Goal: Task Accomplishment & Management: Manage account settings

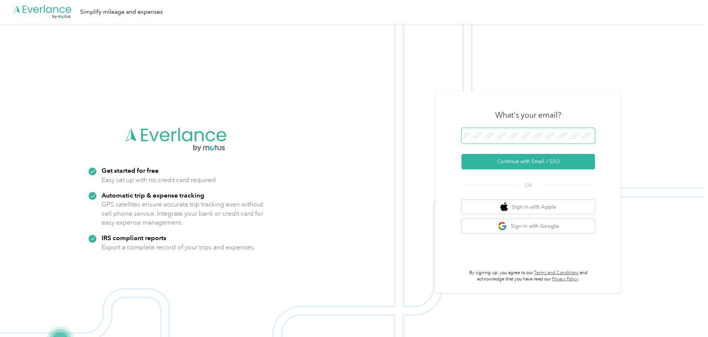
click at [497, 140] on span at bounding box center [527, 136] width 133 height 16
click at [524, 157] on button "Continue with Email / SSO" at bounding box center [527, 162] width 133 height 16
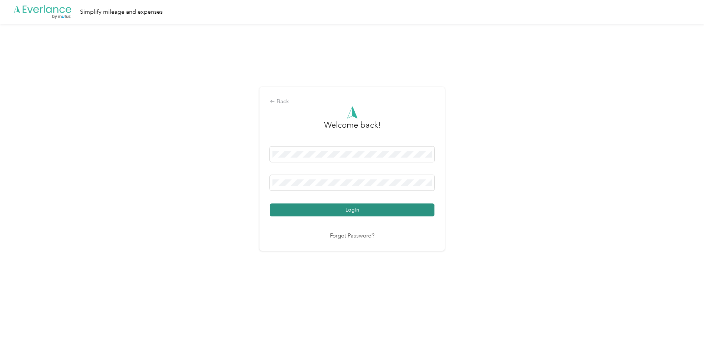
click at [329, 212] on button "Login" at bounding box center [352, 210] width 164 height 13
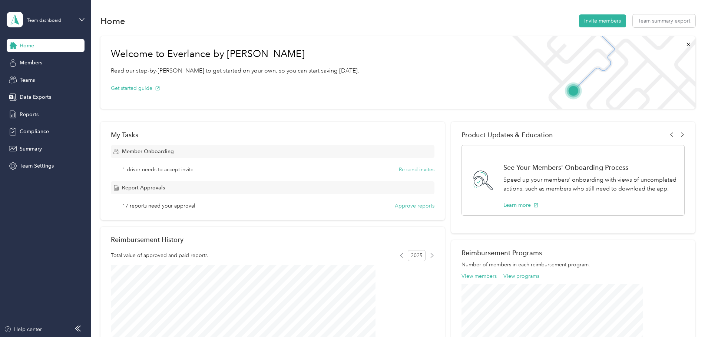
click at [268, 33] on div "Welcome to Everlance by Motus Read our step-by-step guide to get started on you…" at bounding box center [397, 289] width 595 height 512
click at [31, 84] on div "Teams" at bounding box center [46, 79] width 78 height 13
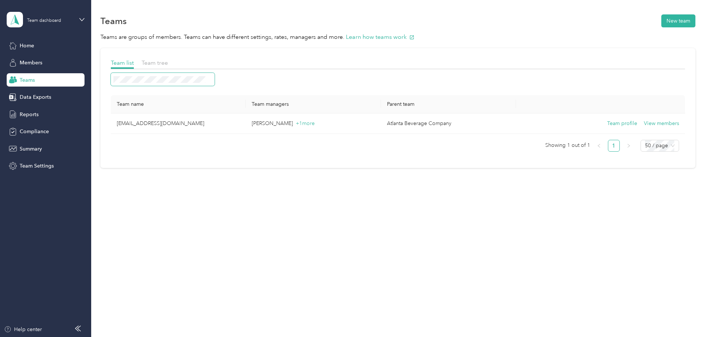
click at [194, 76] on span at bounding box center [163, 79] width 104 height 13
click at [48, 60] on div "Members" at bounding box center [46, 62] width 78 height 13
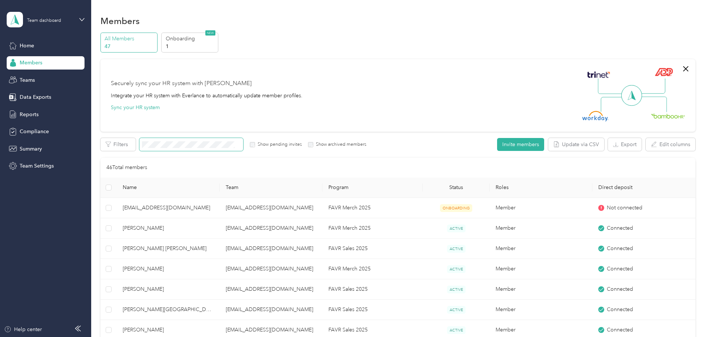
click at [221, 141] on span at bounding box center [191, 144] width 104 height 13
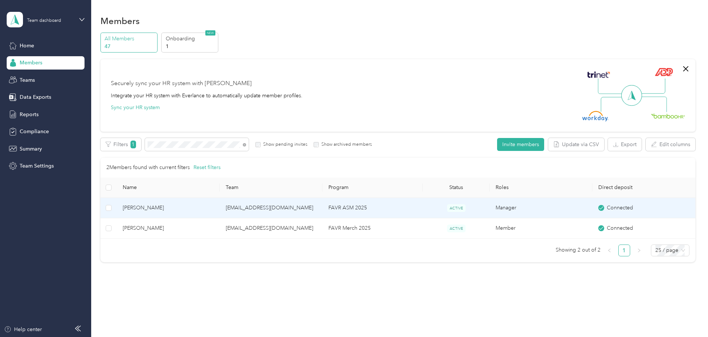
click at [276, 216] on td "[EMAIL_ADDRESS][DOMAIN_NAME]" at bounding box center [271, 208] width 103 height 20
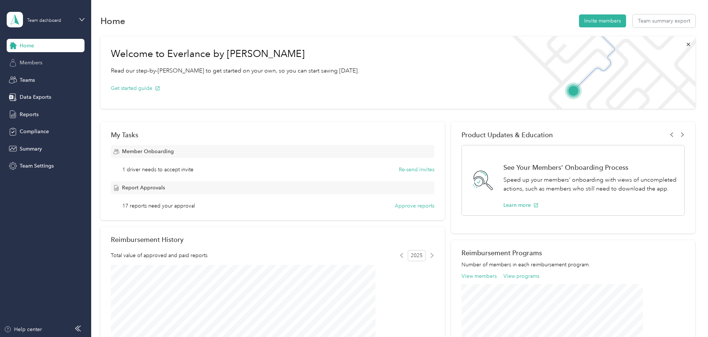
click at [39, 65] on span "Members" at bounding box center [31, 63] width 23 height 8
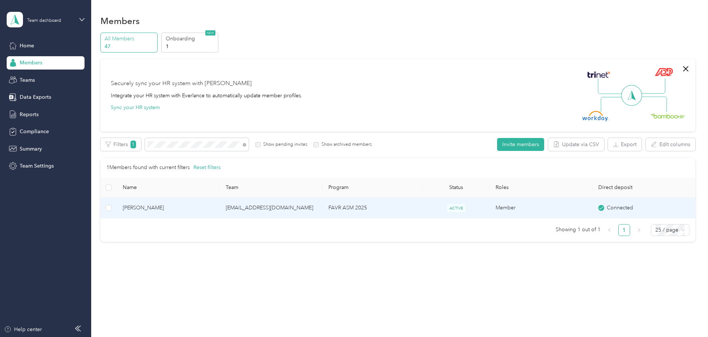
click at [211, 204] on span "[PERSON_NAME]" at bounding box center [168, 208] width 91 height 8
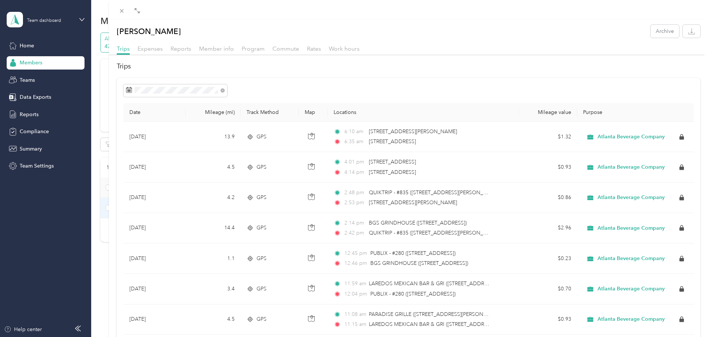
click at [27, 50] on div "[PERSON_NAME] Archive Trips Expenses Reports Member info Program Commute Rates …" at bounding box center [354, 168] width 708 height 337
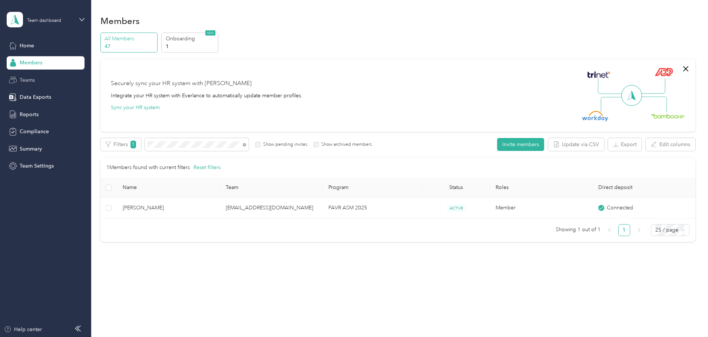
click at [44, 82] on div "Teams" at bounding box center [46, 79] width 78 height 13
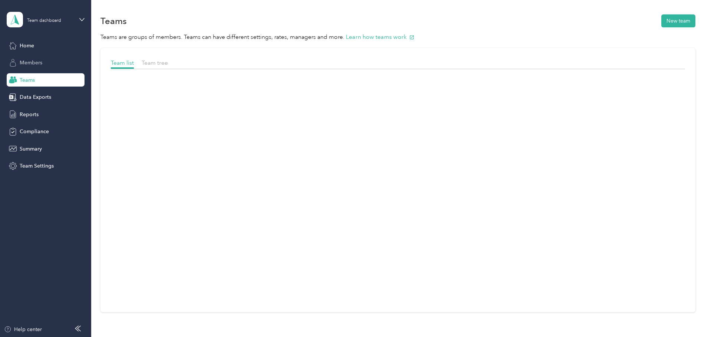
click at [41, 67] on div "Members" at bounding box center [46, 62] width 78 height 13
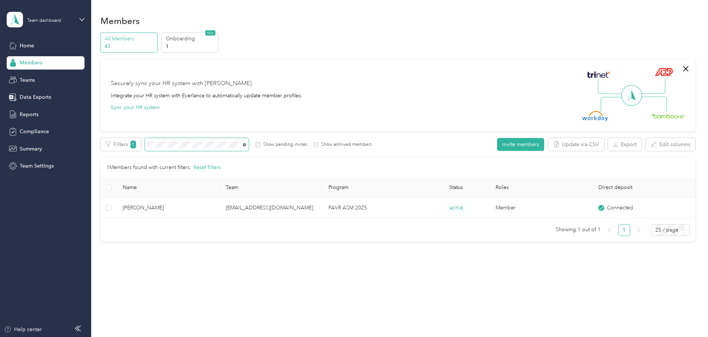
click at [246, 145] on icon at bounding box center [244, 144] width 3 height 3
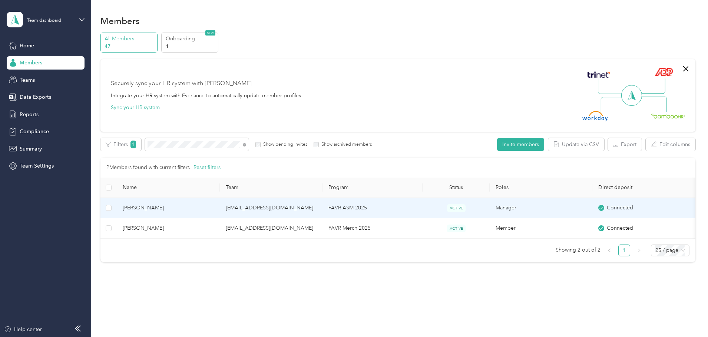
click at [213, 211] on span "[PERSON_NAME]" at bounding box center [168, 208] width 91 height 8
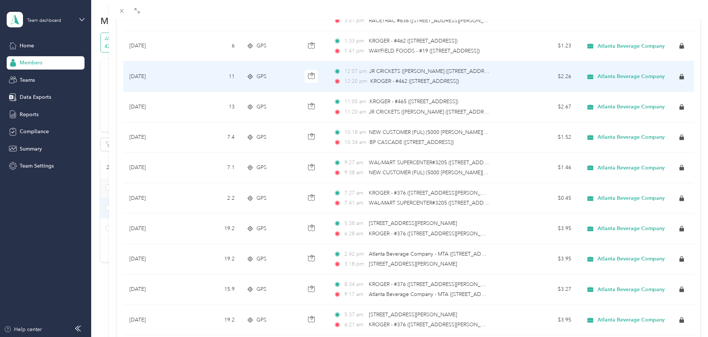
scroll to position [185, 0]
